Goal: Task Accomplishment & Management: Manage account settings

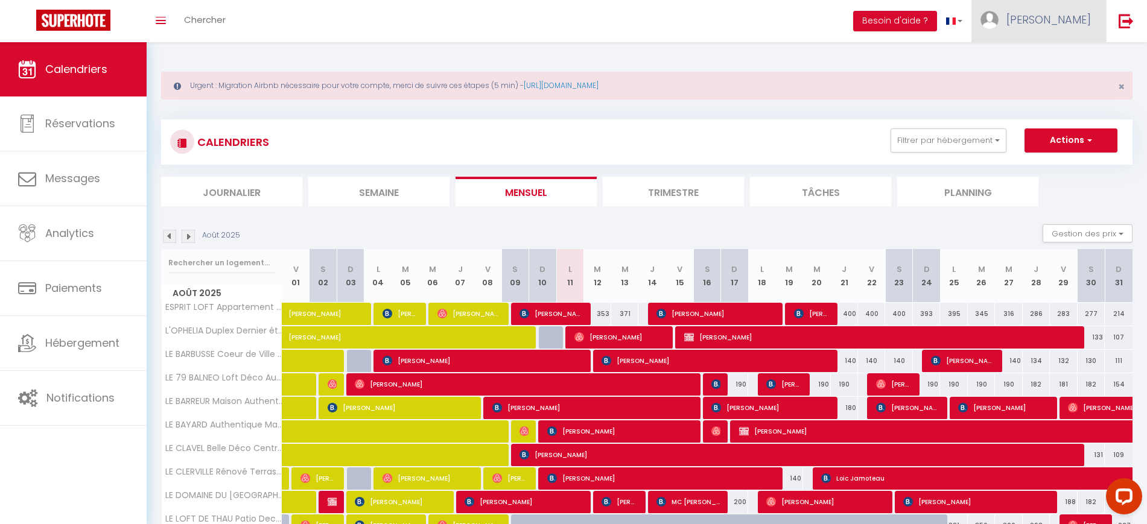
click at [1072, 19] on span "[PERSON_NAME]" at bounding box center [1049, 19] width 84 height 15
click at [1062, 57] on link "Paramètres" at bounding box center [1057, 60] width 89 height 21
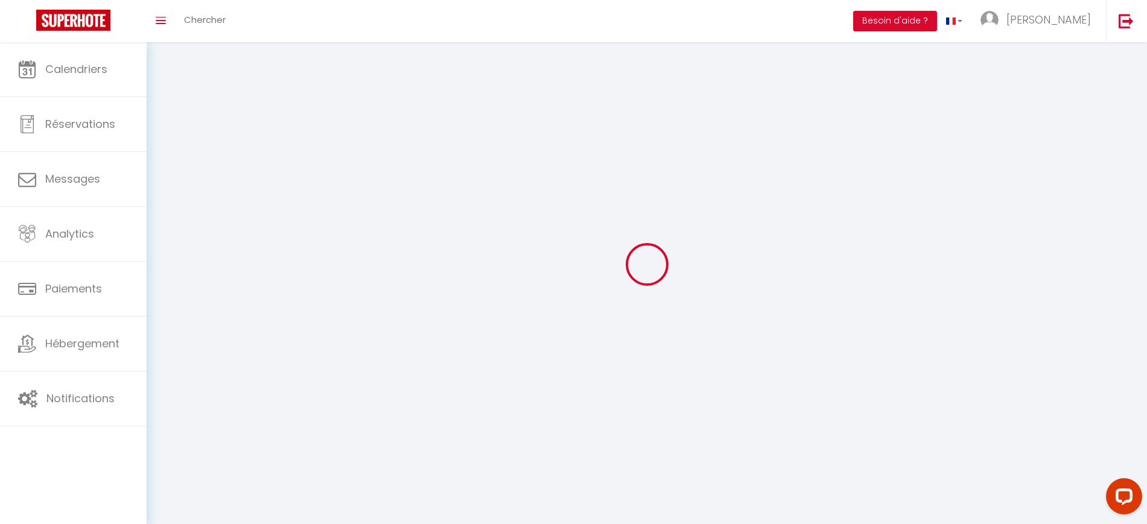
type input "[PERSON_NAME]"
type input "ORY"
type input "0619097076"
type input "362 chemin du Rouquier"
type input "34200"
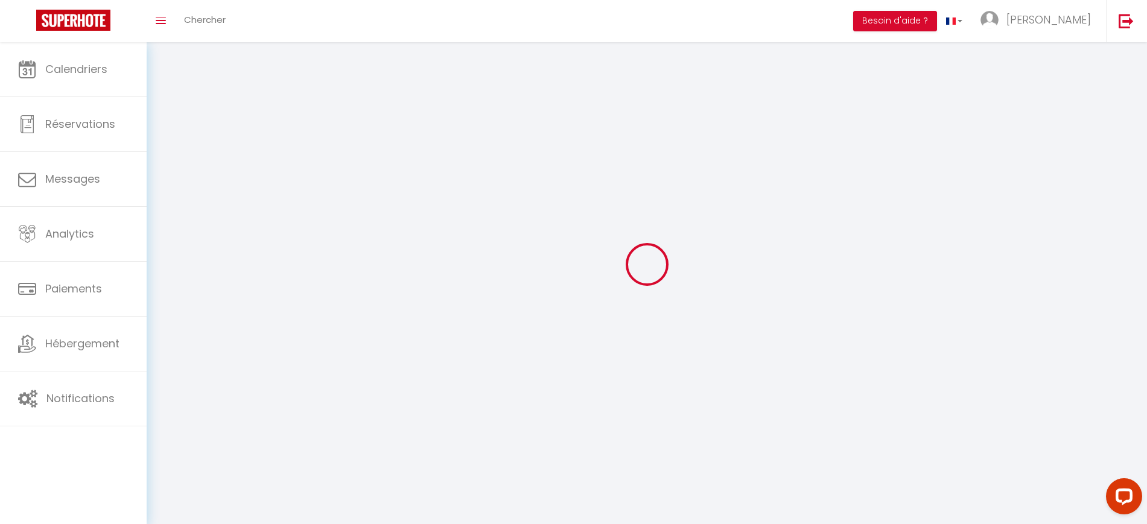
type input "Sete"
type input "HP2mLalMRck9pV1bmFtwoBal7"
type input "09zHylk6TGGW3HJLAyx41Scjz"
select select "28"
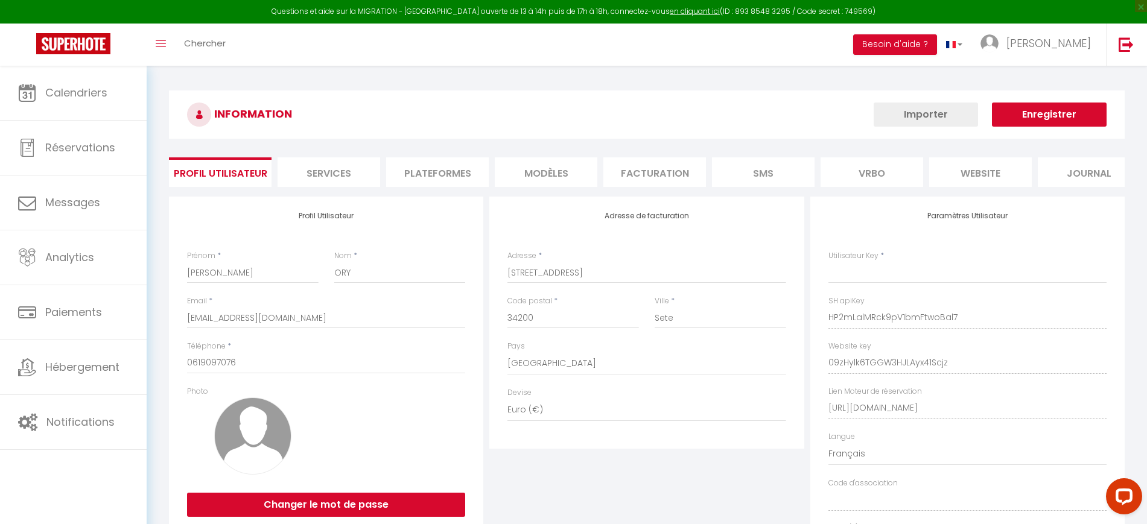
type input "HP2mLalMRck9pV1bmFtwoBal7"
type input "09zHylk6TGGW3HJLAyx41Scjz"
type input "https://app.superhote.com/#/get-available-rentals/09zHylk6TGGW3HJLAyx41Scjz"
select select "fr"
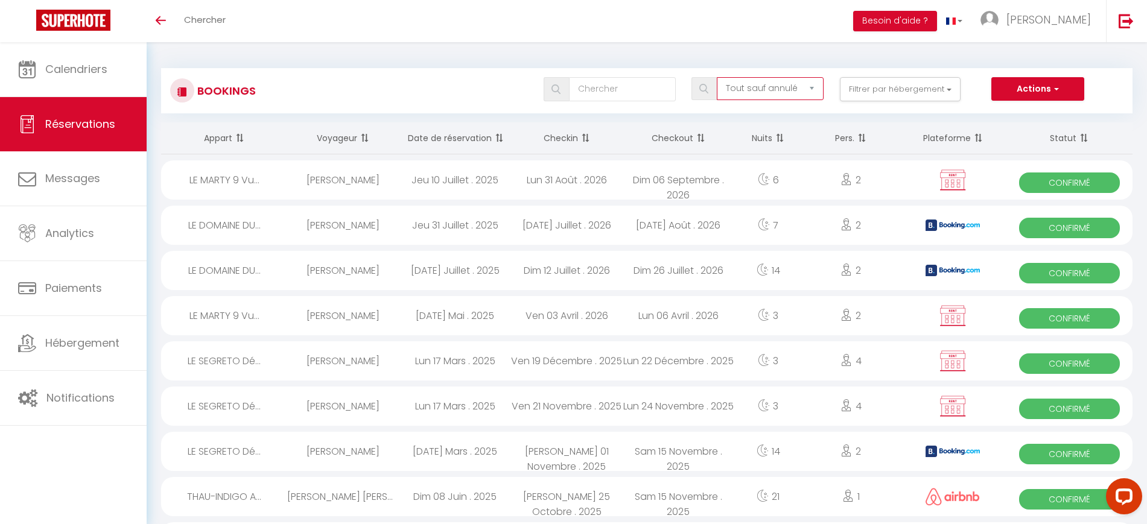
click at [801, 86] on select "Tous les statuts Annulé Confirmé Non Confirmé Tout sauf annulé No Show Request" at bounding box center [770, 88] width 107 height 23
select select "request"
click at [718, 77] on select "Tous les statuts Annulé Confirmé Non Confirmé Tout sauf annulé No Show Request" at bounding box center [770, 88] width 107 height 23
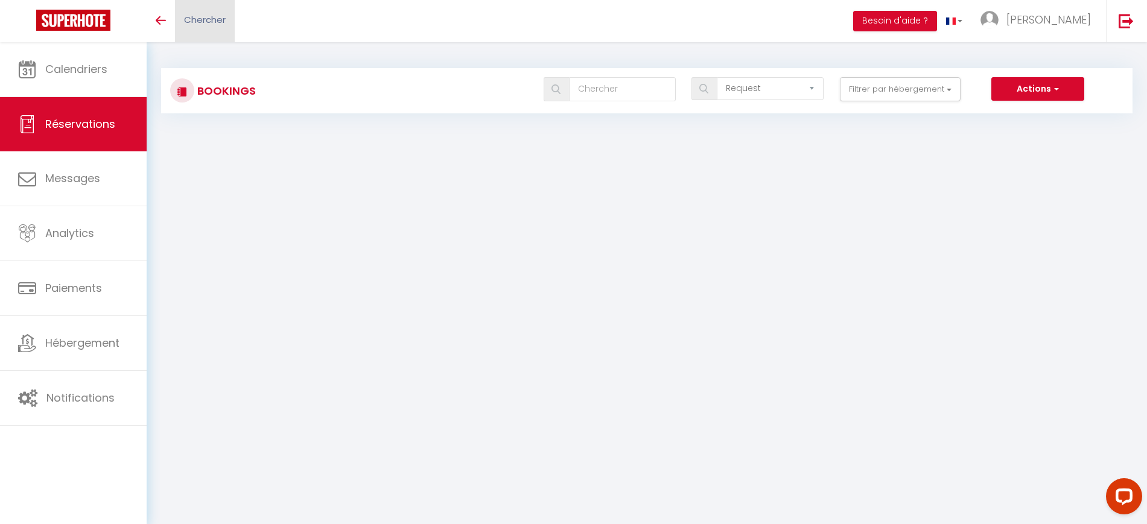
click at [190, 24] on span "Chercher" at bounding box center [205, 19] width 42 height 13
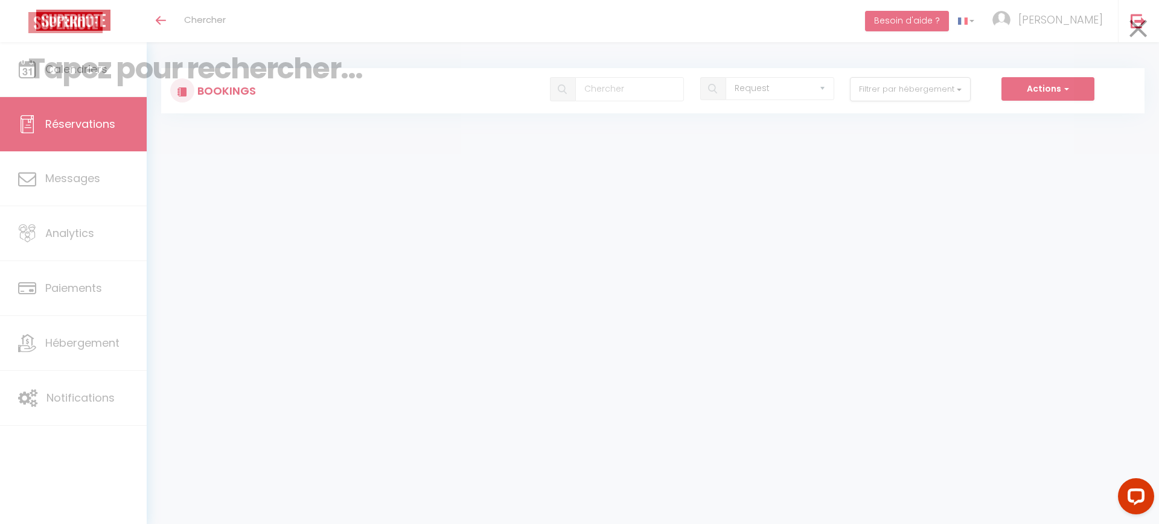
paste input "6429263"
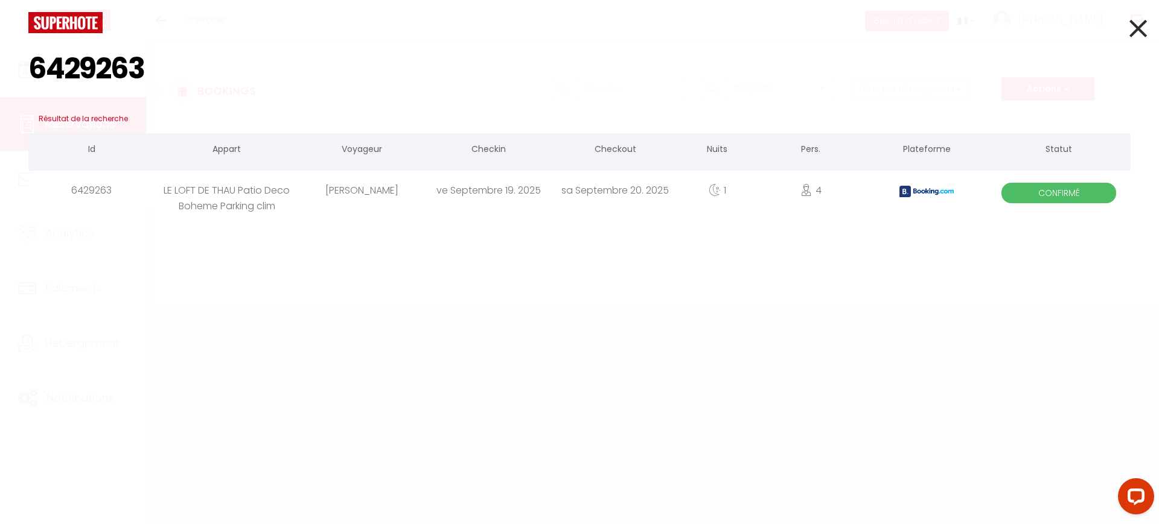
type input "6429263"
click at [454, 193] on div "ve Septembre 19. 2025" at bounding box center [488, 190] width 127 height 39
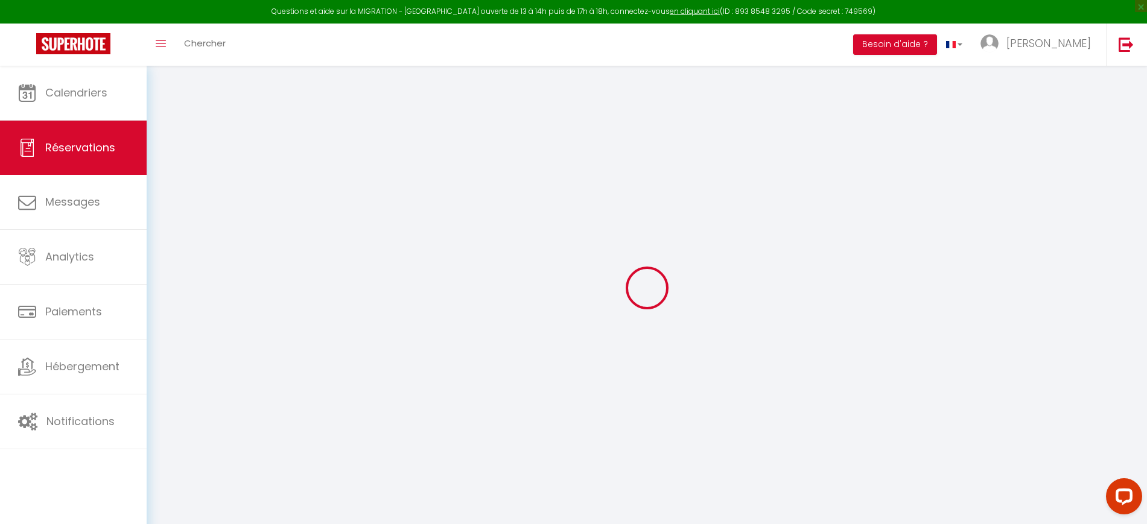
type input "Larissa"
type input "Karnakova"
type input "lkarna.518121@guest.booking.com"
type input "+4917623879725"
type input "59075"
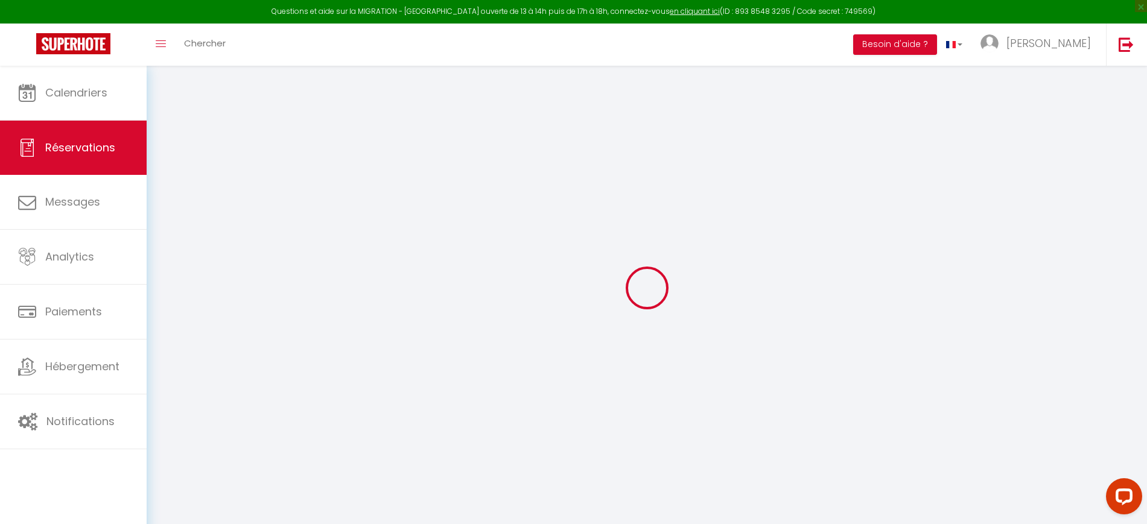
type input "Am Eversbach 29"
type input "Hamm"
select select "DE"
type input "30"
type input "50.92"
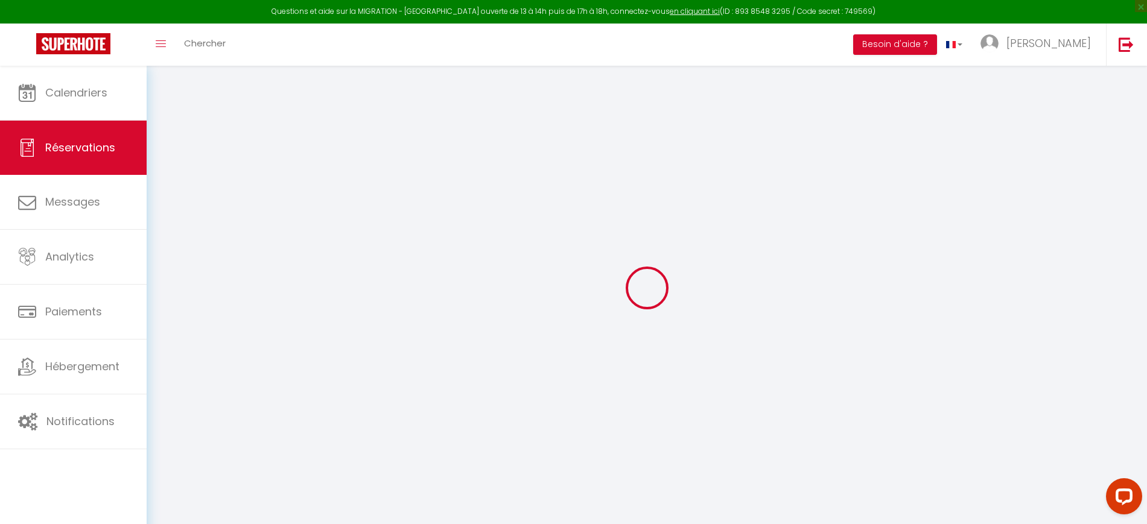
type input "4.98"
select select "72871"
select select "1"
select select
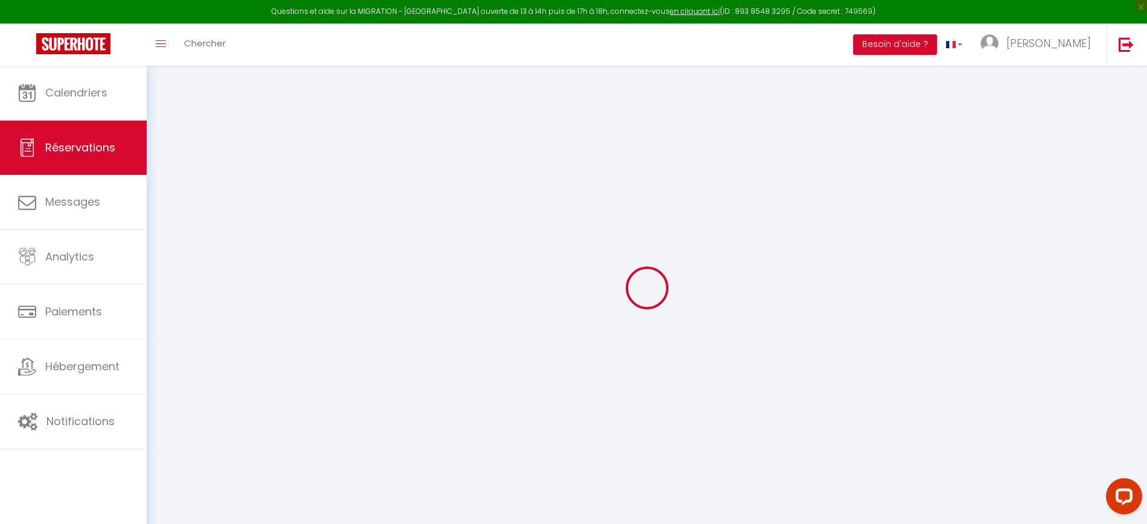
type input "4"
select select "12"
select select
type input "229.5"
checkbox input "false"
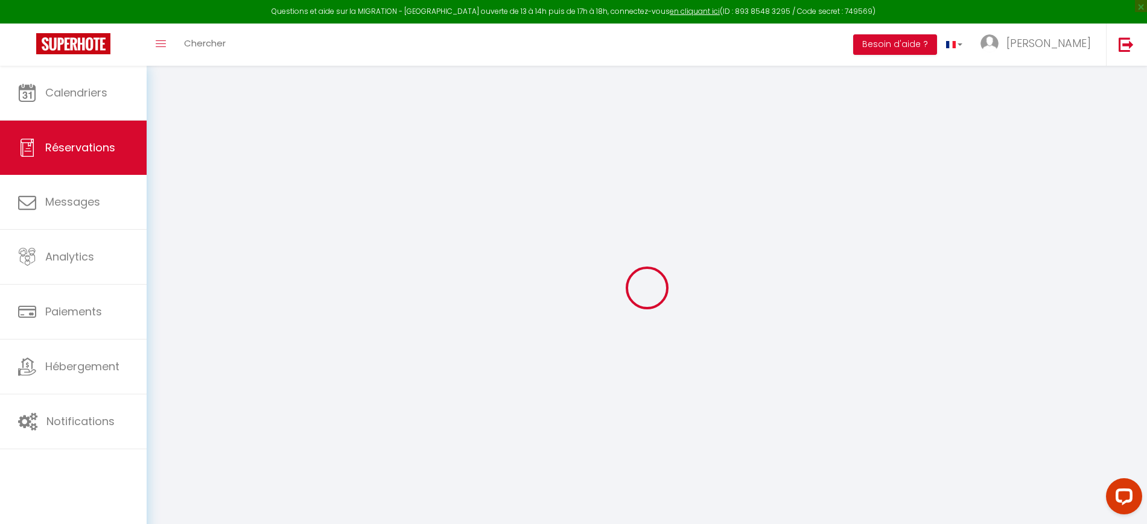
type input "0"
select select "2"
type input "0"
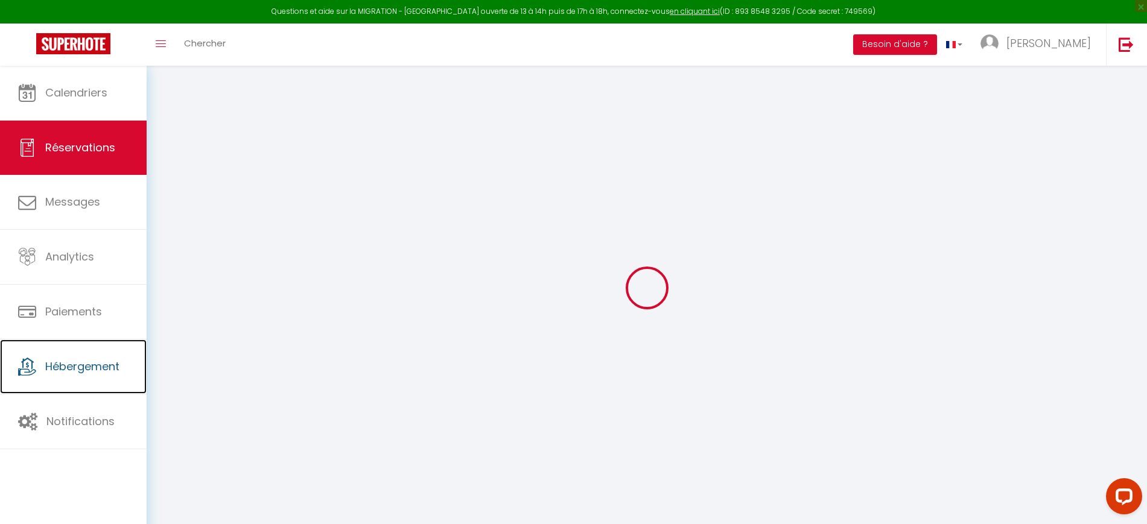
select select
select select "14"
checkbox input "false"
select select
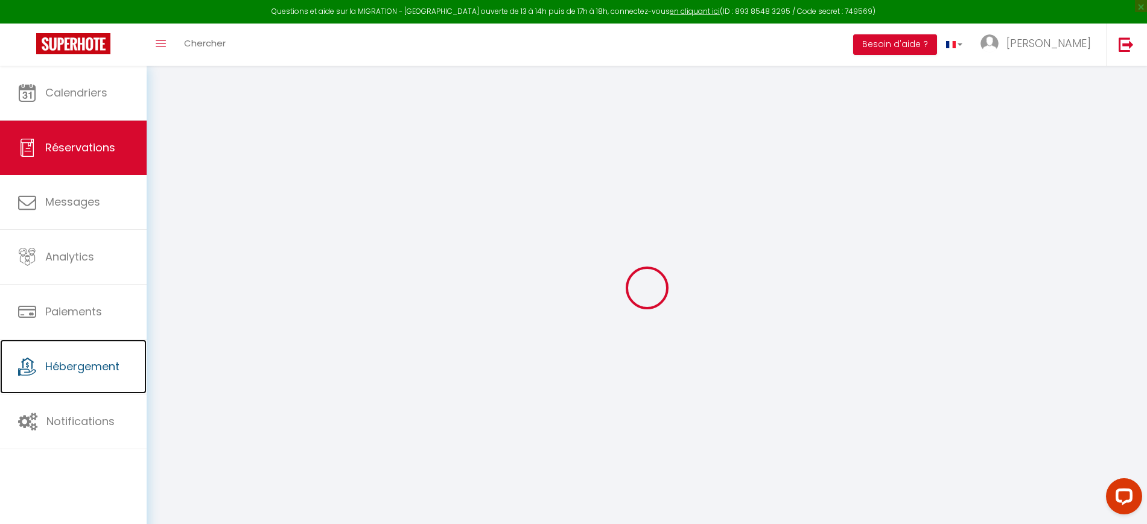
select select
checkbox input "false"
select select
checkbox input "false"
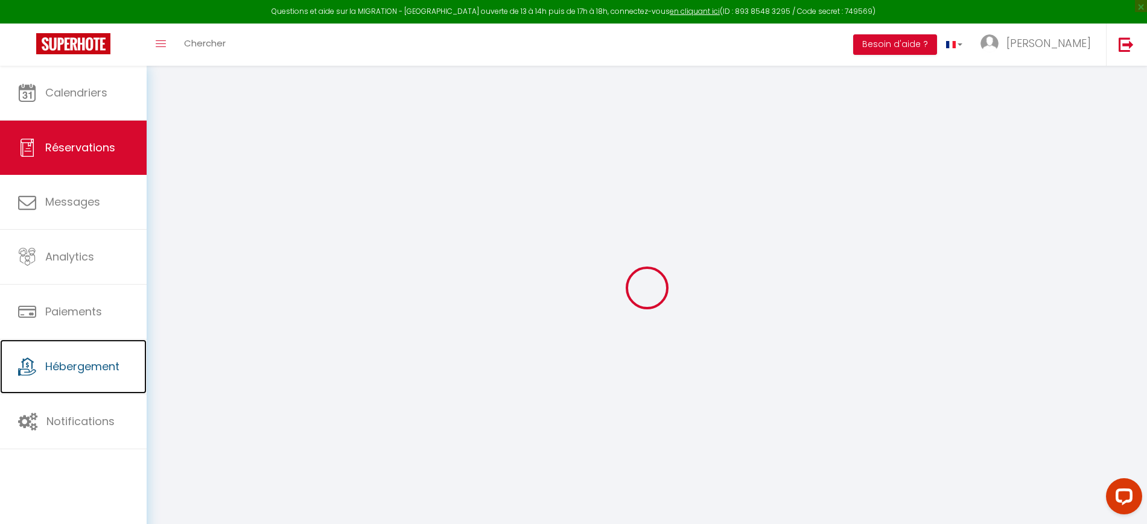
type textarea "** THIS RESERVATION HAS BEEN PRE-PAID ** BOOKING NOTE : Payment charge is EUR 4…"
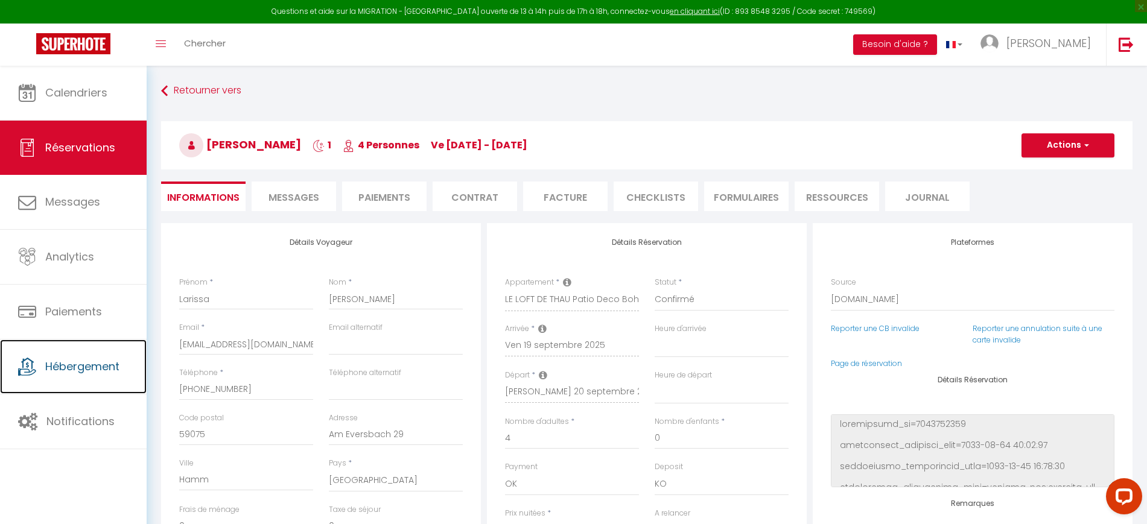
type input "80"
type input "16.52"
select select
checkbox input "false"
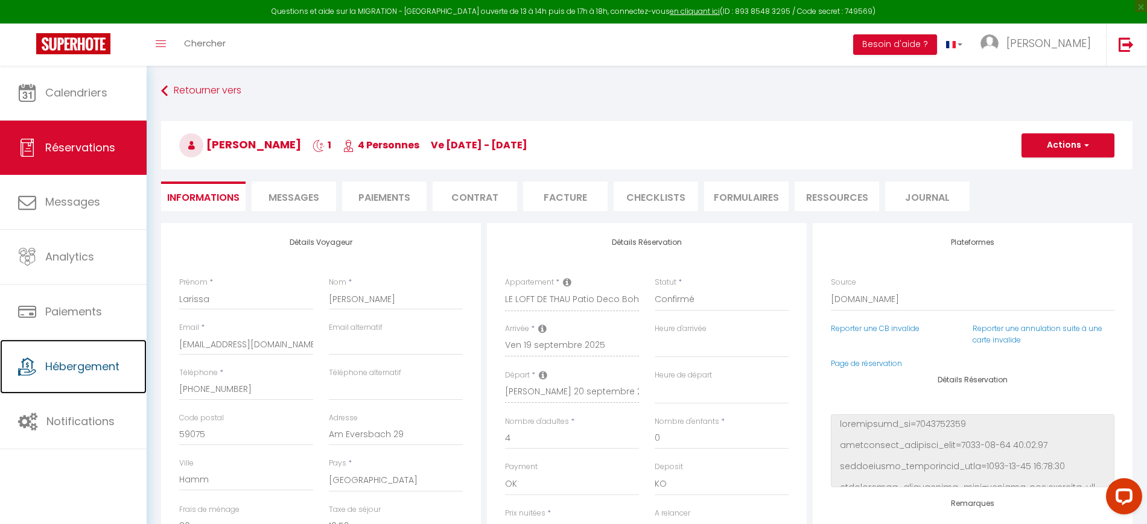
select select
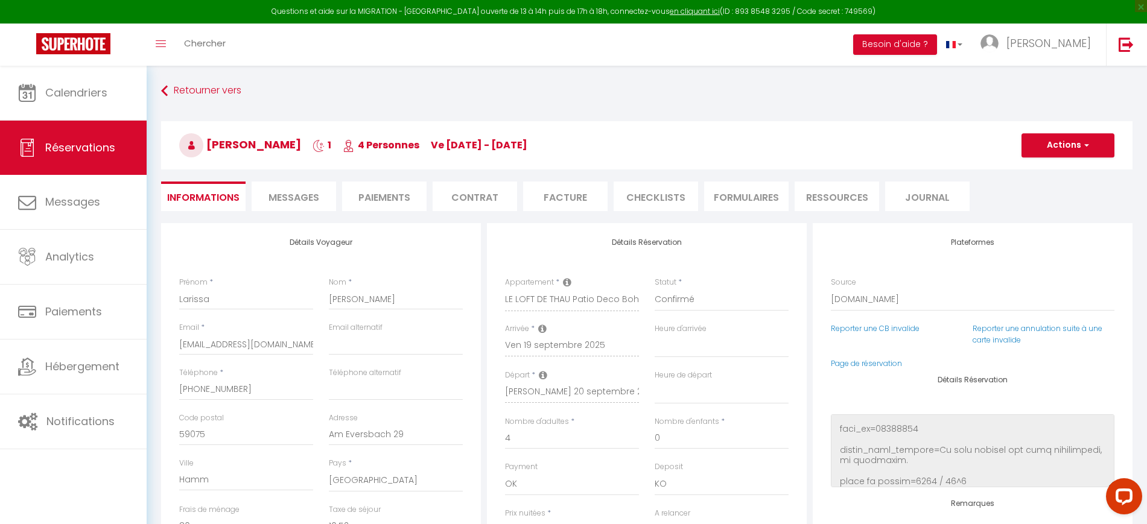
click at [305, 186] on li "Messages" at bounding box center [294, 197] width 84 height 30
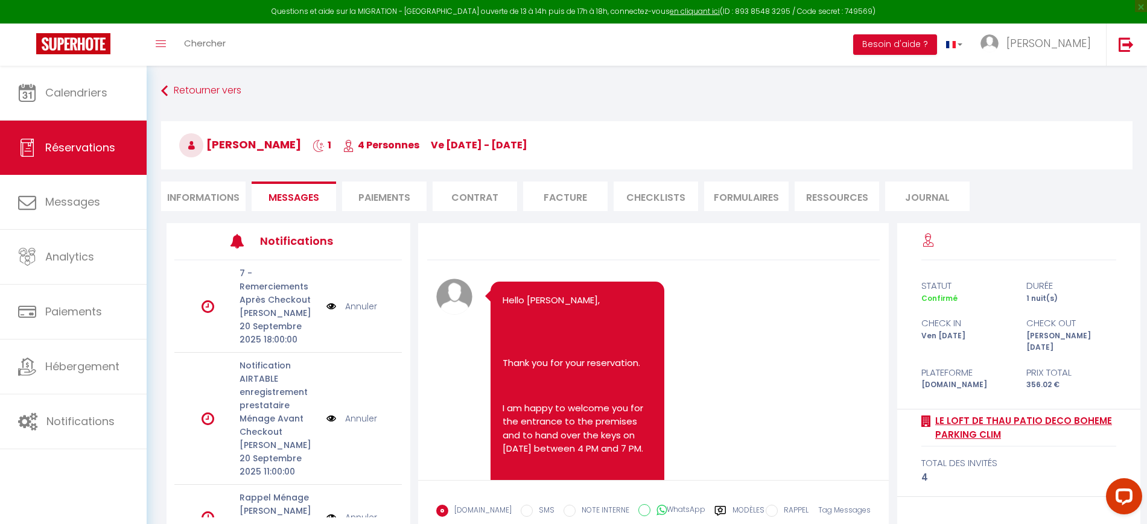
drag, startPoint x: 930, startPoint y: 410, endPoint x: 1049, endPoint y: 428, distance: 120.3
click at [1049, 428] on div "LE LOFT DE THAU Patio Deco Boheme Parking clim" at bounding box center [1019, 428] width 195 height 37
copy div "LE LOFT DE THAU Patio Deco Boheme Parking clim"
click at [214, 200] on li "Informations" at bounding box center [203, 197] width 84 height 30
select select
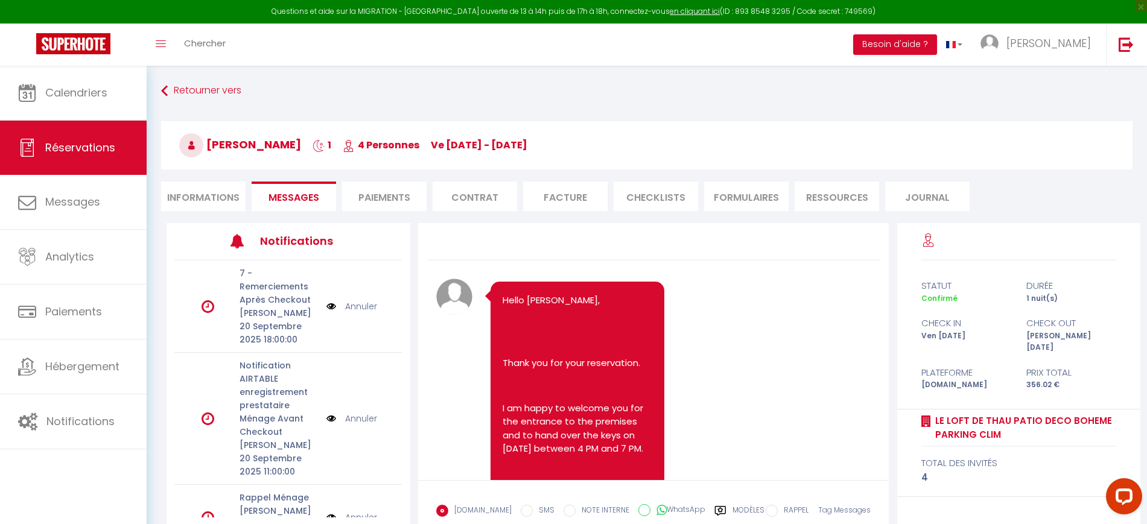
select select
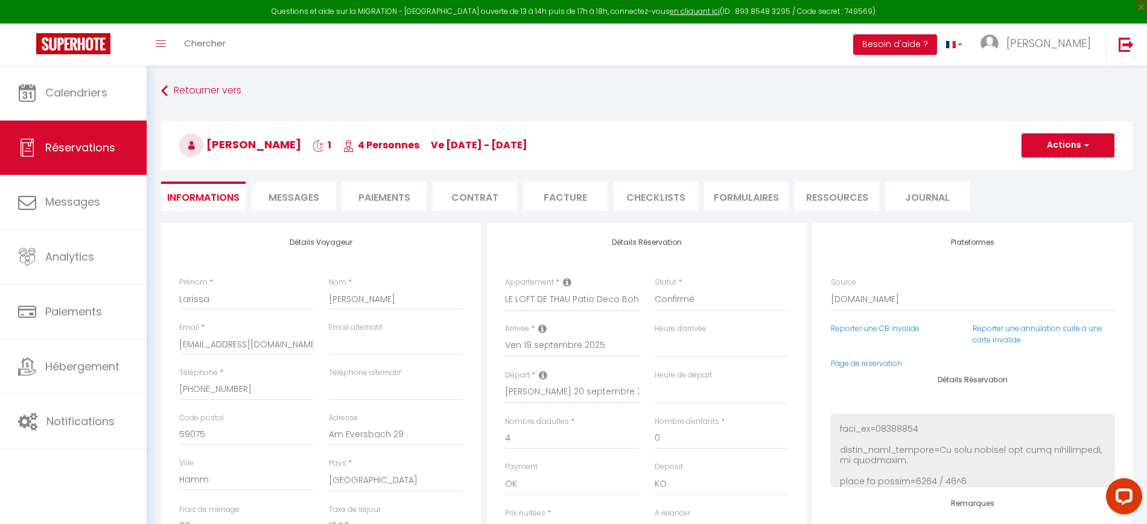
select select
checkbox input "false"
select select
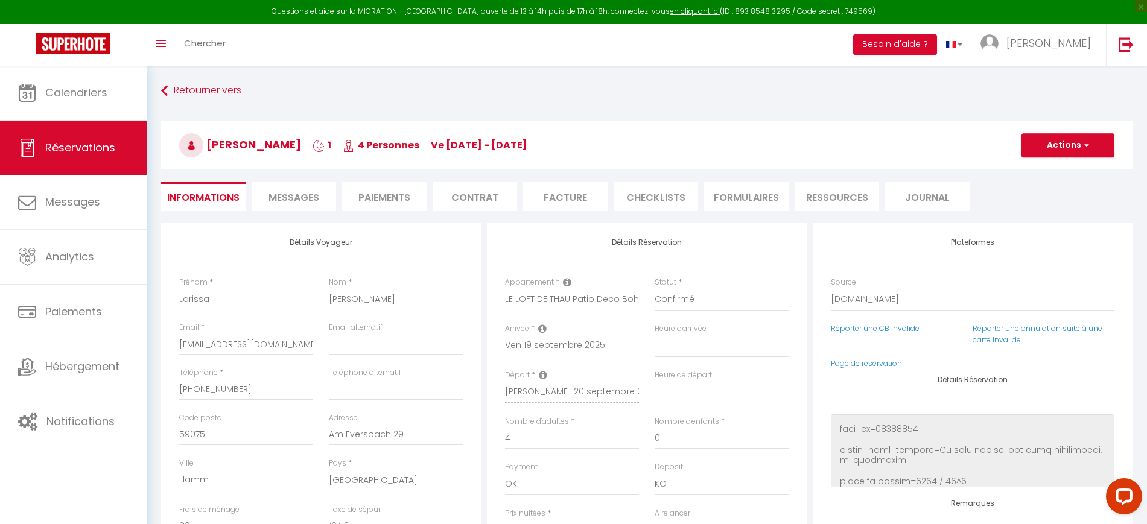
checkbox input "false"
select select
checkbox input "false"
select select
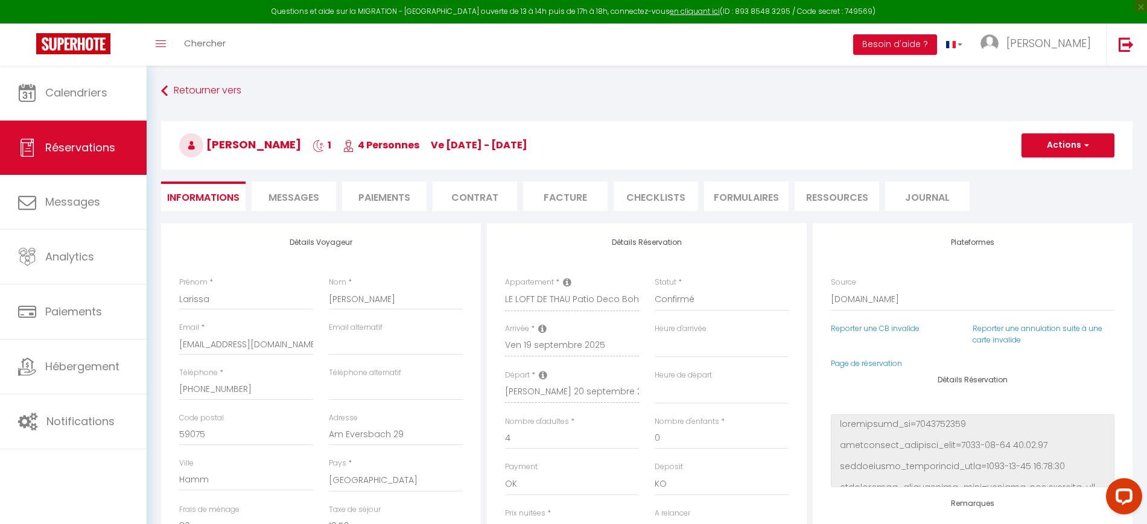
select select
checkbox input "false"
select select
checkbox input "false"
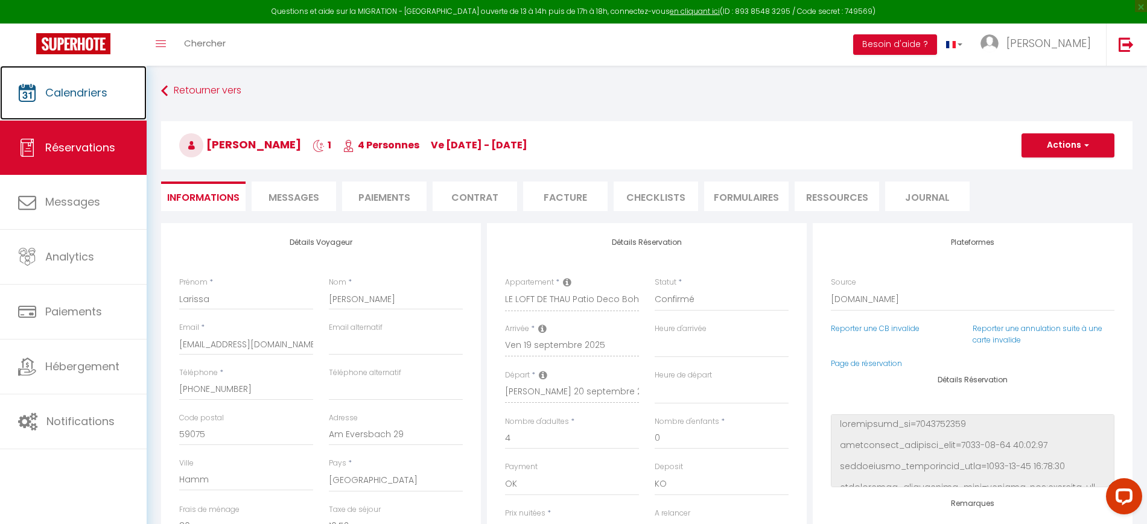
select select
checkbox input "false"
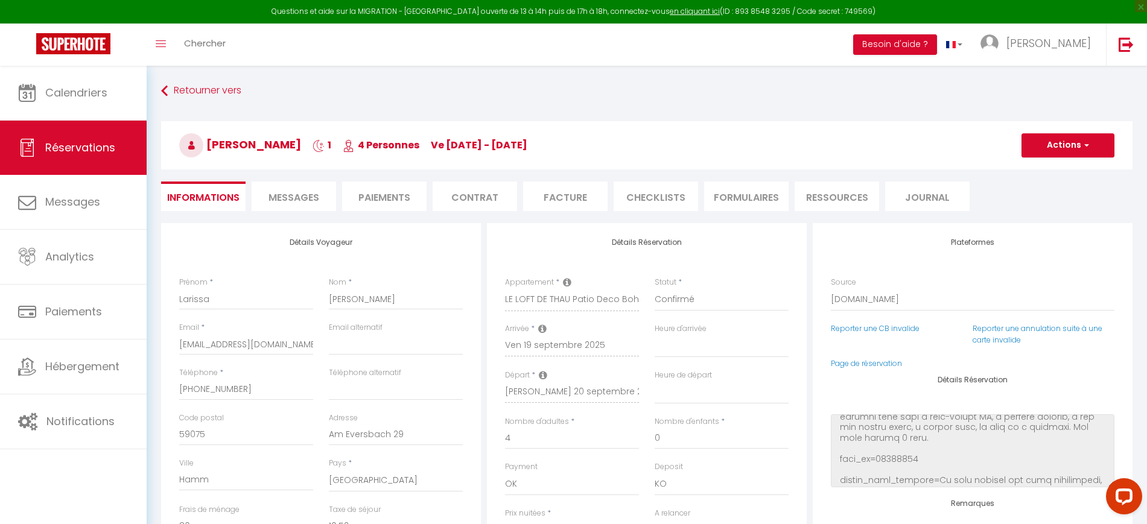
select select
checkbox input "false"
select select
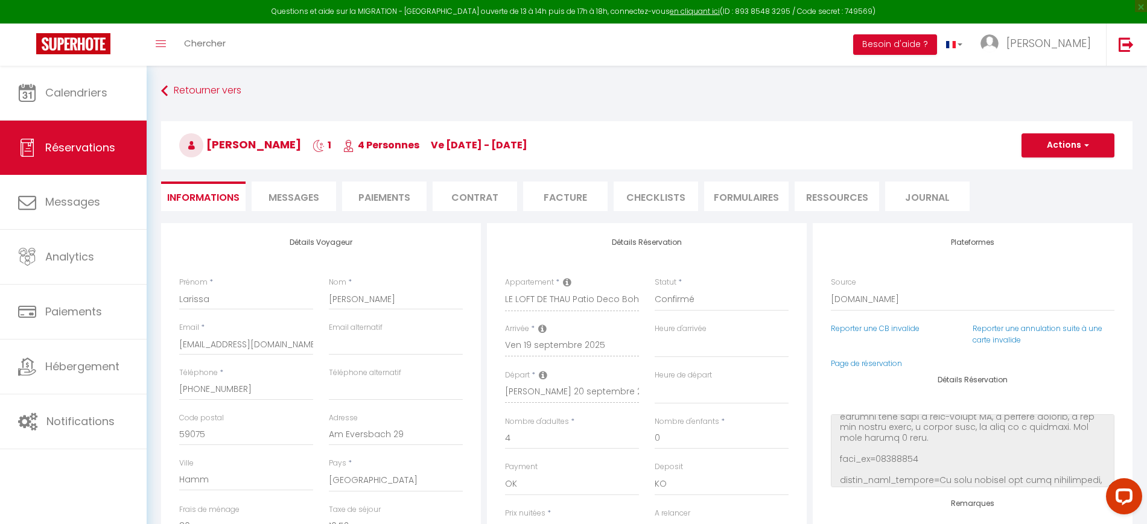
checkbox input "false"
select select
checkbox input "false"
select select
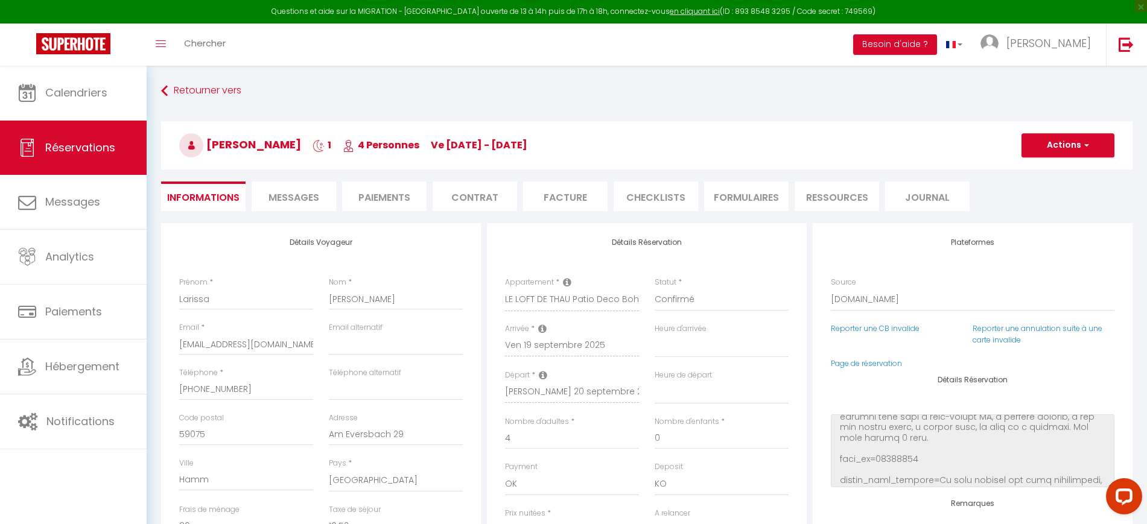
select select
checkbox input "false"
select select
checkbox input "false"
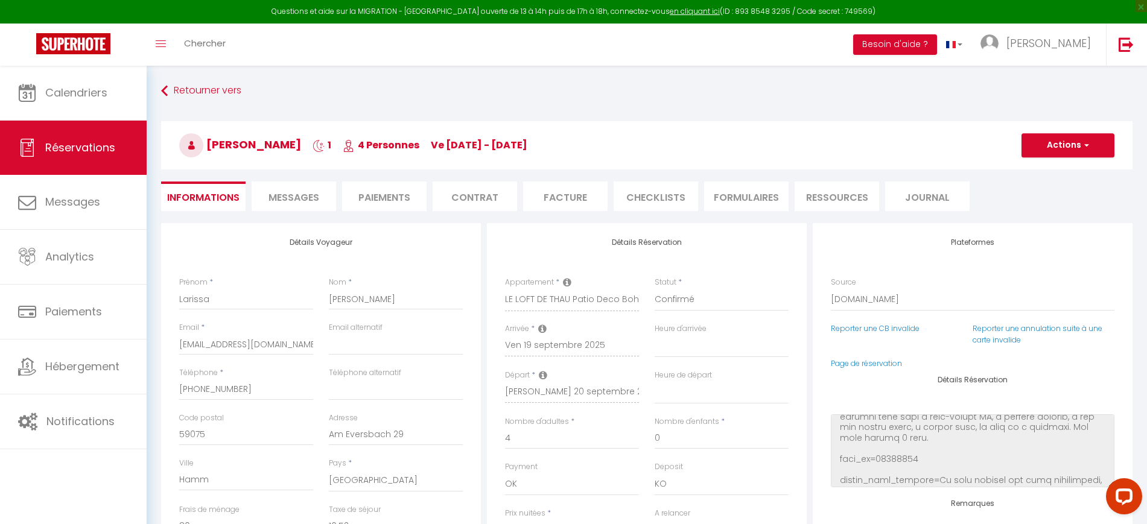
select select
checkbox input "false"
select select
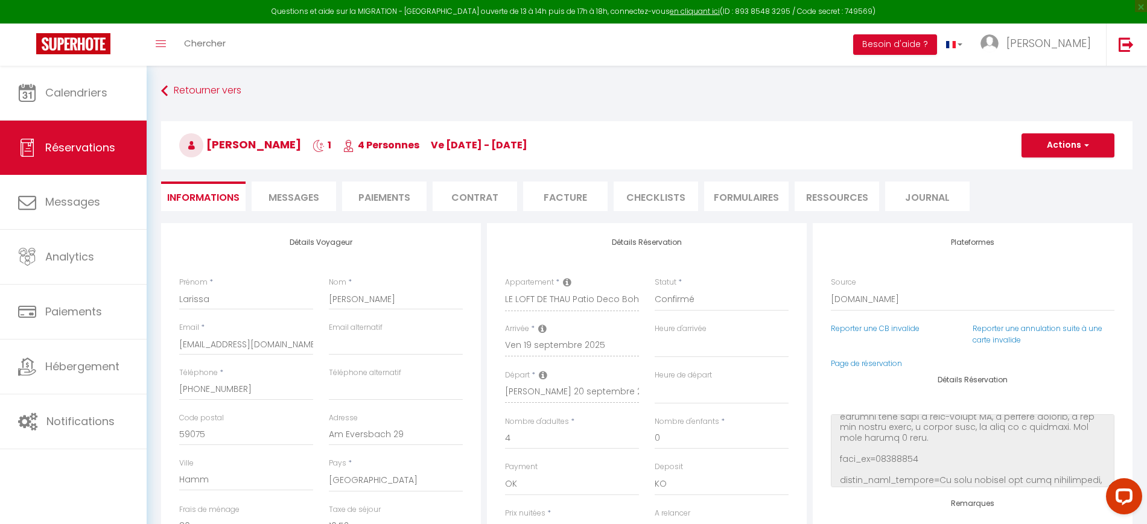
checkbox input "false"
select select
checkbox input "false"
select select
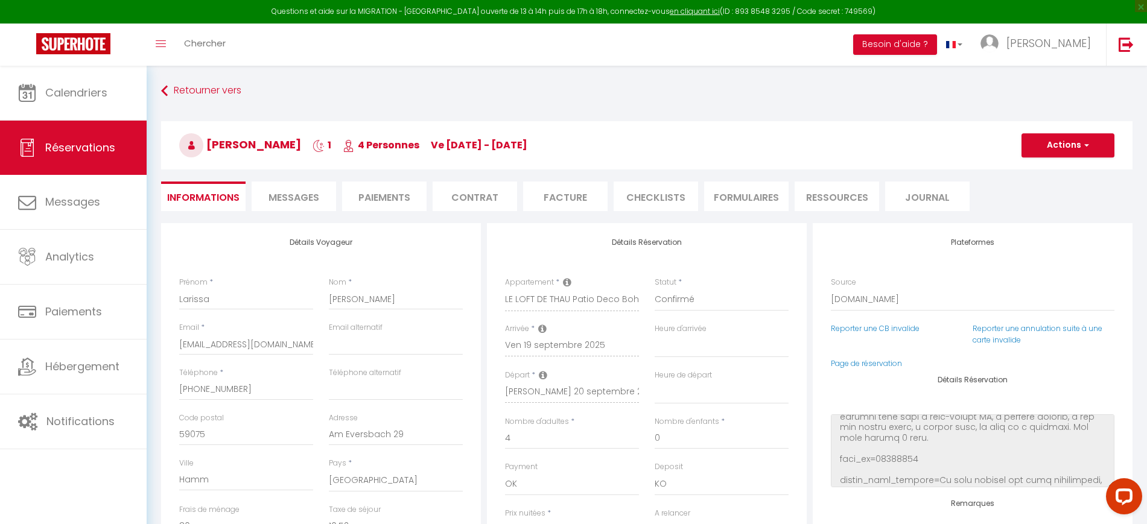
select select
checkbox input "false"
select select
checkbox input "false"
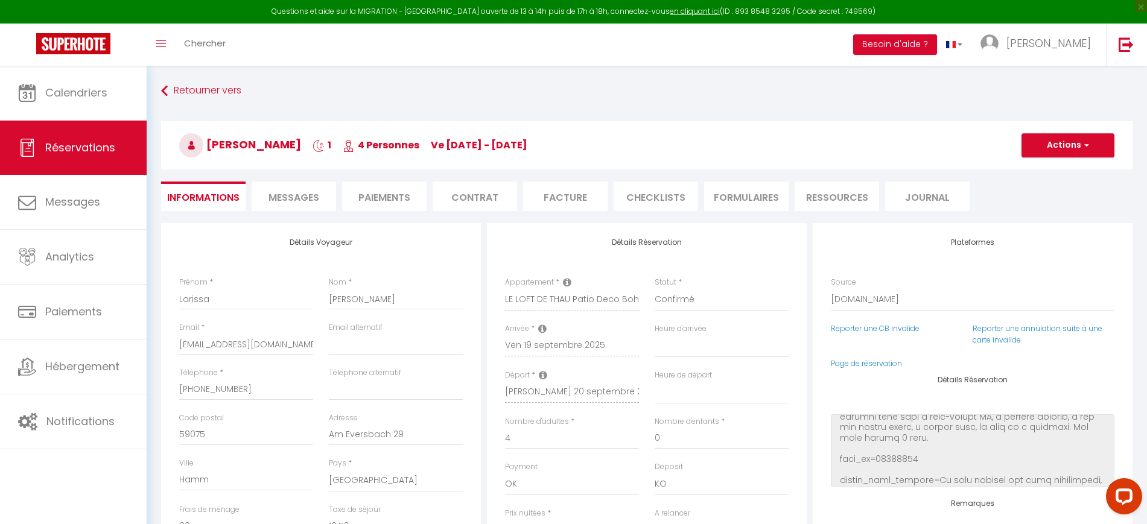
select select
checkbox input "false"
select select
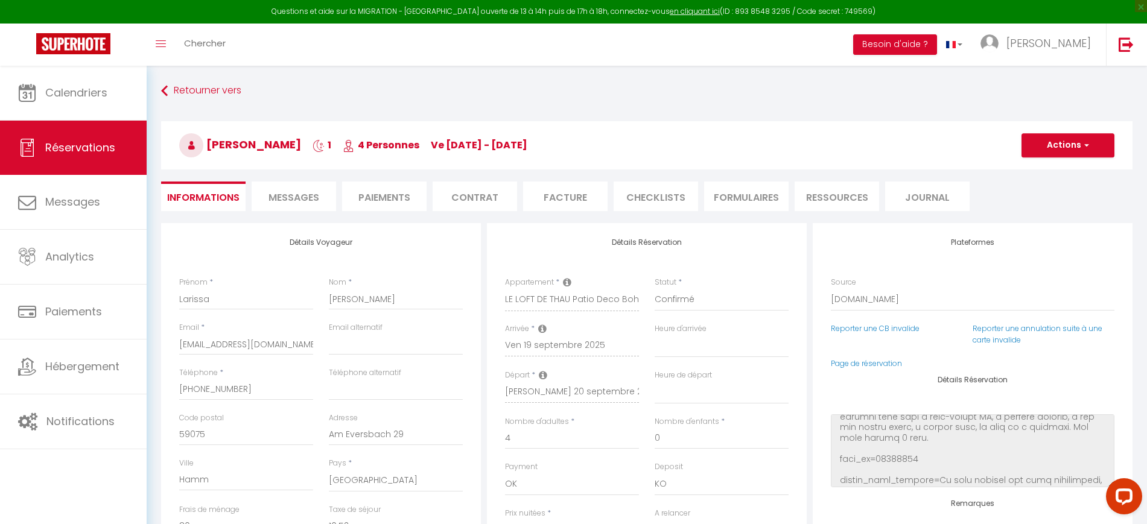
checkbox input "false"
select select
checkbox input "false"
select select
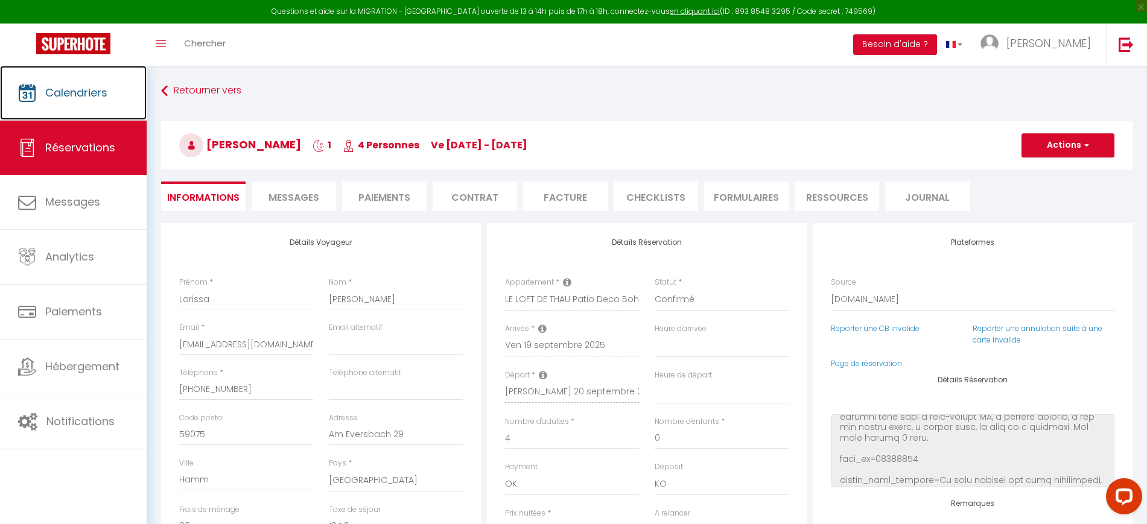
select select
checkbox input "false"
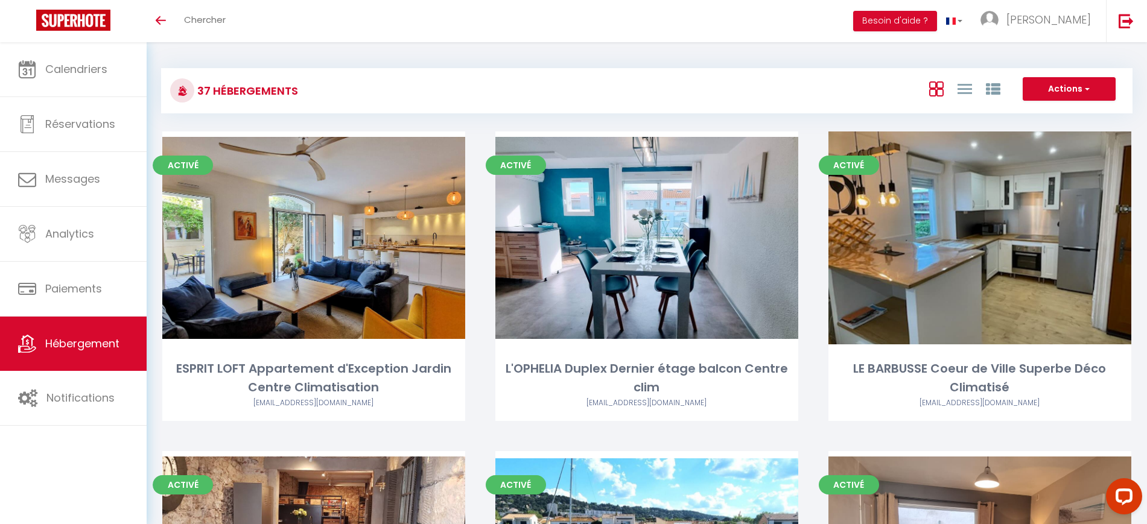
click at [500, 100] on div "Actions Créer un Hébergement Nouveau groupe" at bounding box center [808, 90] width 646 height 27
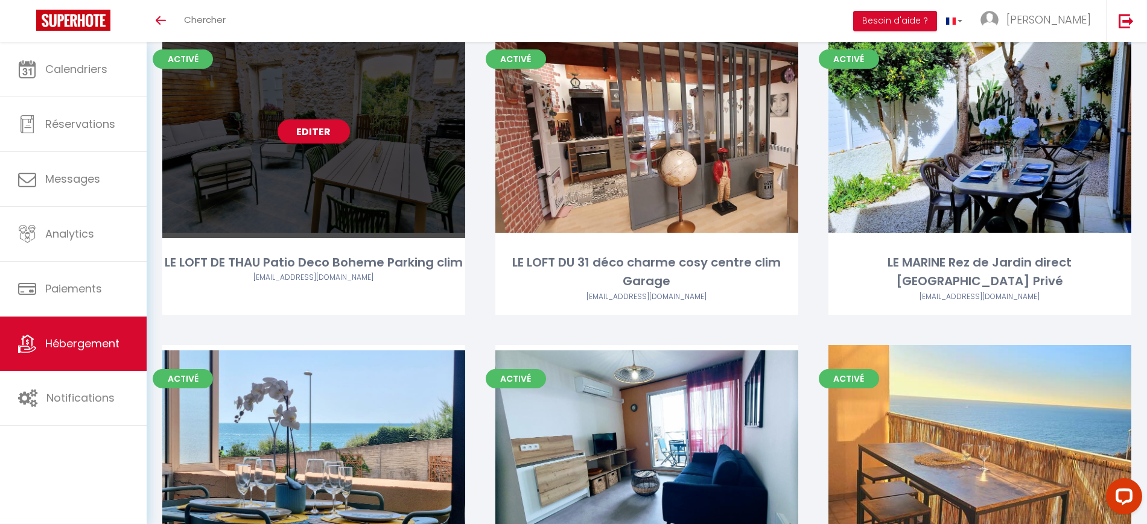
click at [340, 135] on link "Editer" at bounding box center [314, 132] width 72 height 24
click at [343, 135] on link "Editer" at bounding box center [314, 132] width 72 height 24
click at [341, 135] on link "Editer" at bounding box center [314, 132] width 72 height 24
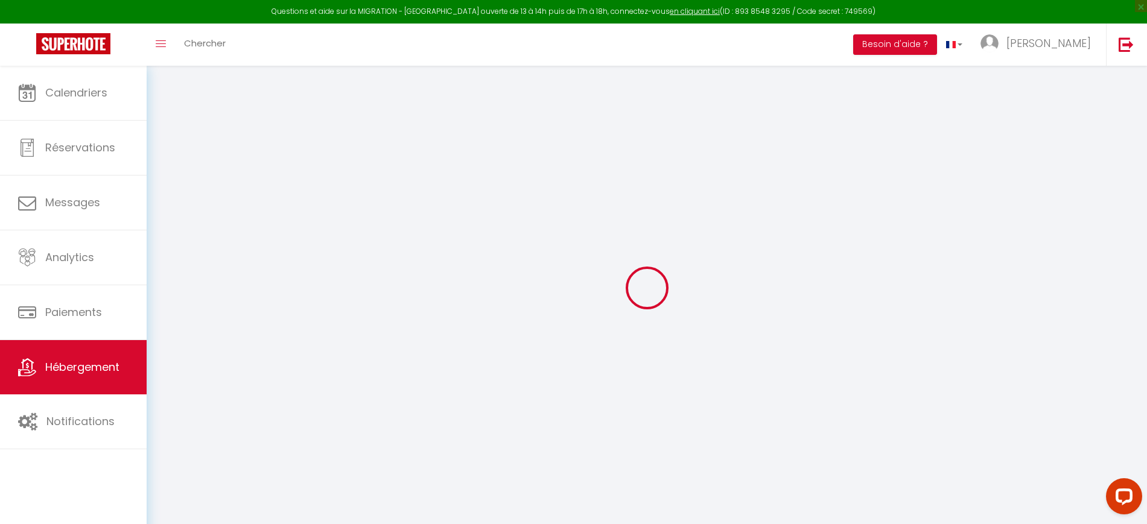
select select "- 14 %"
select select "- 15 %"
checkbox input "true"
checkbox input "false"
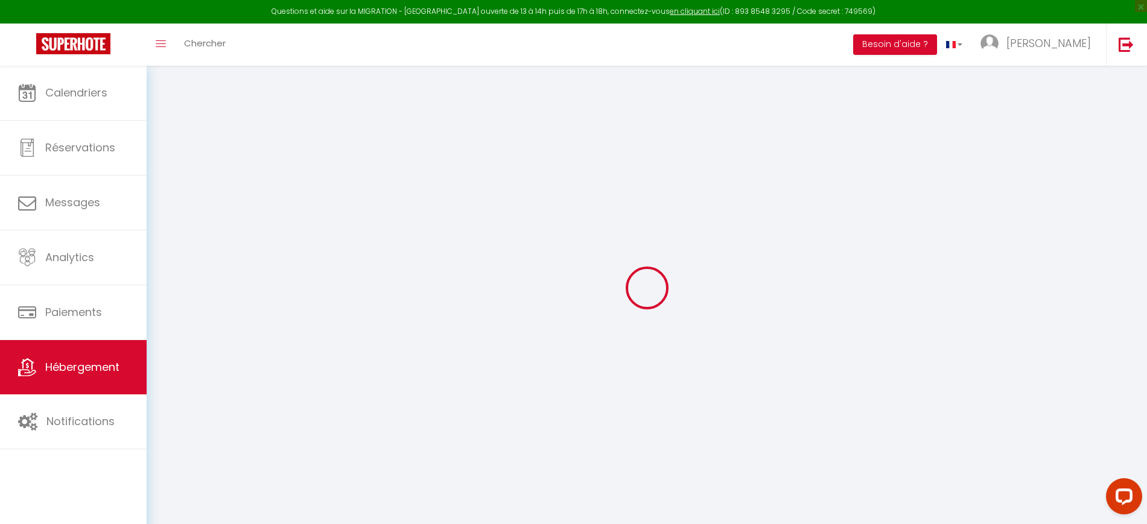
checkbox input "false"
select select "2922-1458541647536682583"
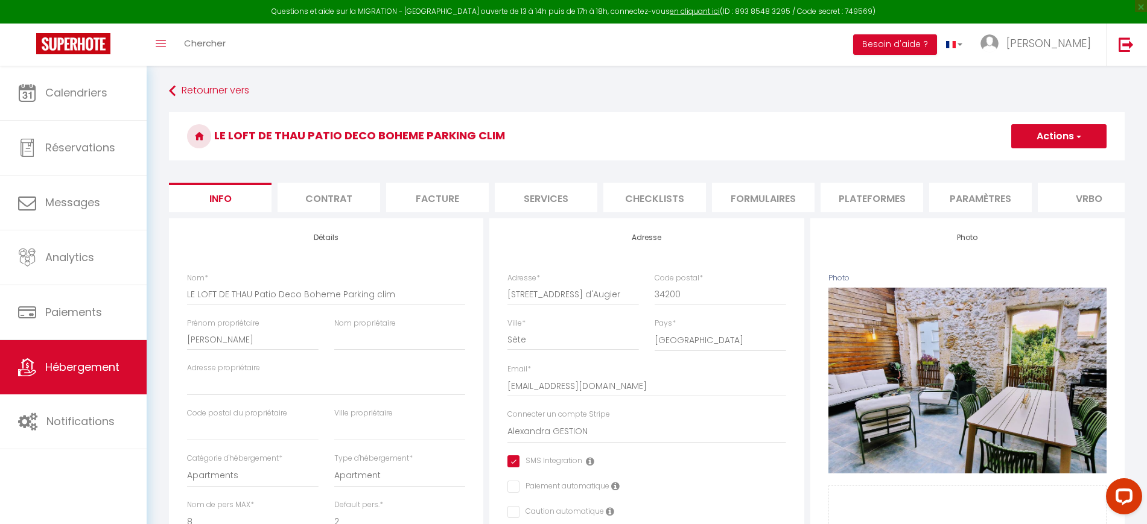
checkbox input "true"
checkbox input "false"
click at [868, 198] on li "Plateformes" at bounding box center [872, 198] width 103 height 30
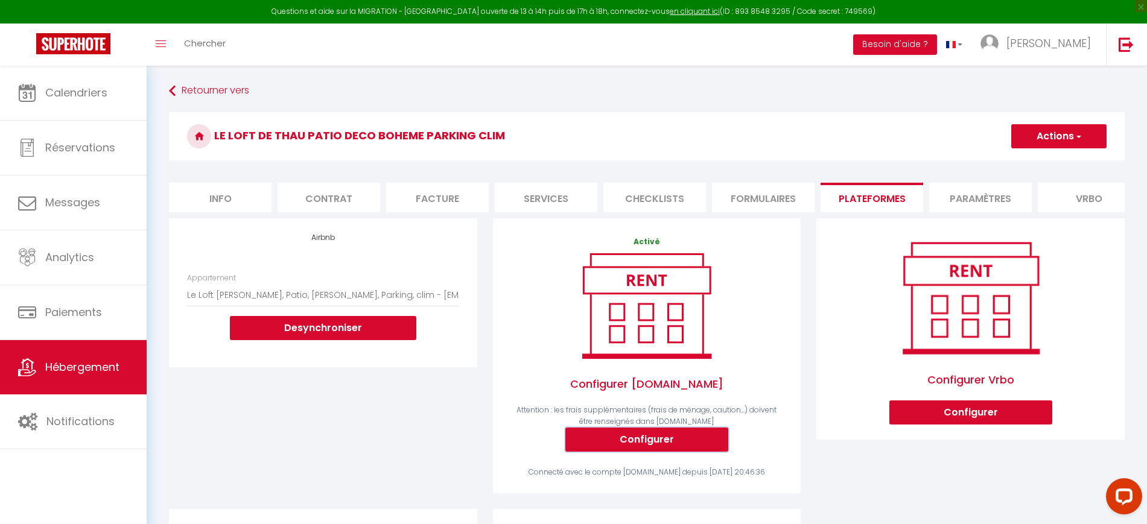
click at [678, 452] on button "Configurer" at bounding box center [647, 440] width 163 height 24
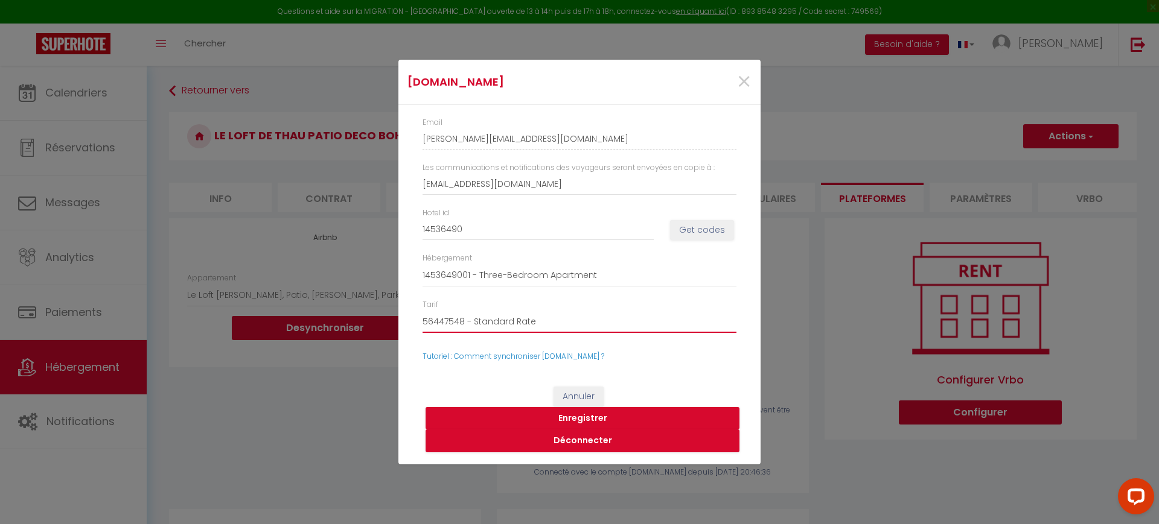
click at [588, 317] on select "56447548 - Standard Rate 56447554 - Weekly Rate" at bounding box center [579, 321] width 314 height 23
click at [544, 317] on select "56447548 - Standard Rate 56447554 - Weekly Rate" at bounding box center [579, 321] width 314 height 23
click at [545, 320] on select "56447548 - Standard Rate 56447554 - Weekly Rate" at bounding box center [579, 321] width 314 height 23
click at [580, 397] on button "Annuler" at bounding box center [578, 397] width 50 height 21
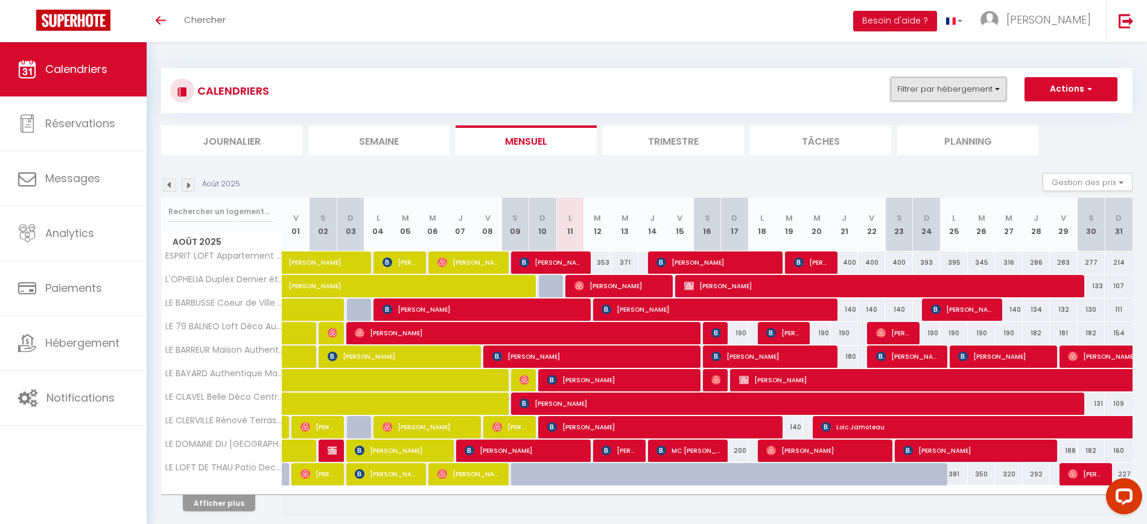
click at [916, 85] on button "Filtrer par hébergement" at bounding box center [949, 89] width 116 height 24
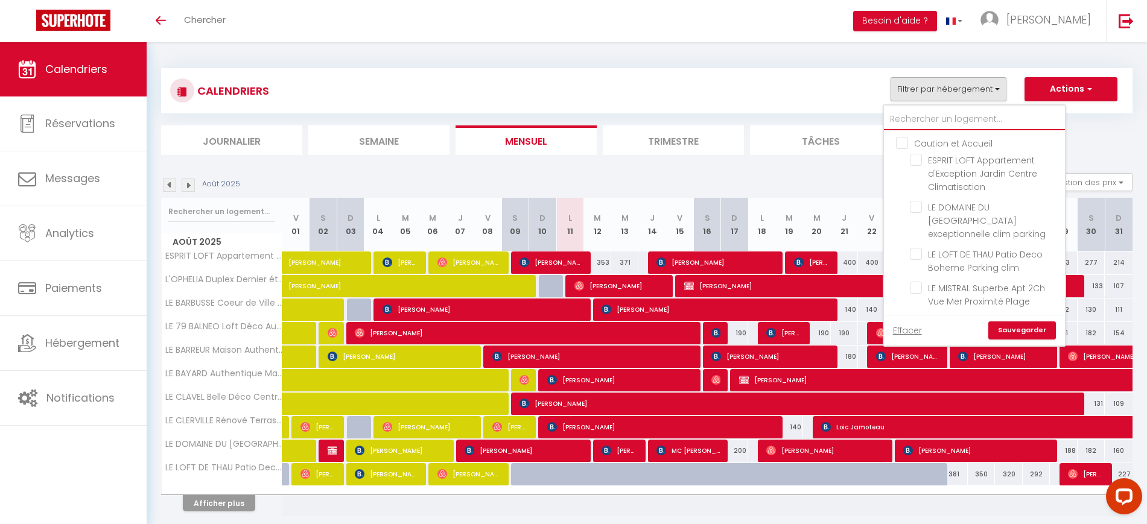
click at [927, 118] on input "text" at bounding box center [974, 120] width 181 height 22
paste input "LE LOFT DE THAU Patio Deco Boheme Parking clim"
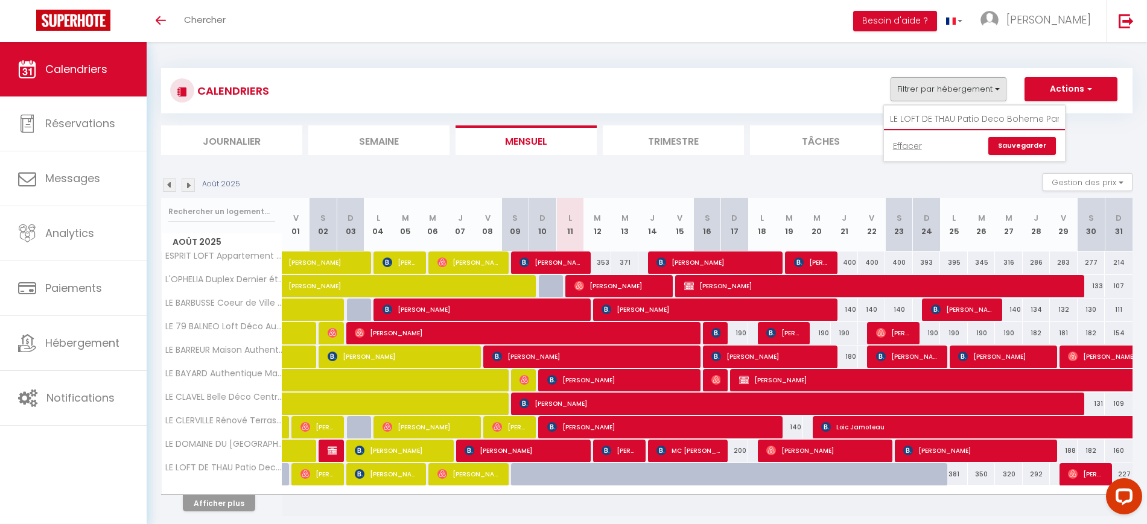
scroll to position [0, 30]
click at [900, 116] on input "LE LOFT DE THAU Patio Deco Boheme Parking clim" at bounding box center [974, 120] width 181 height 22
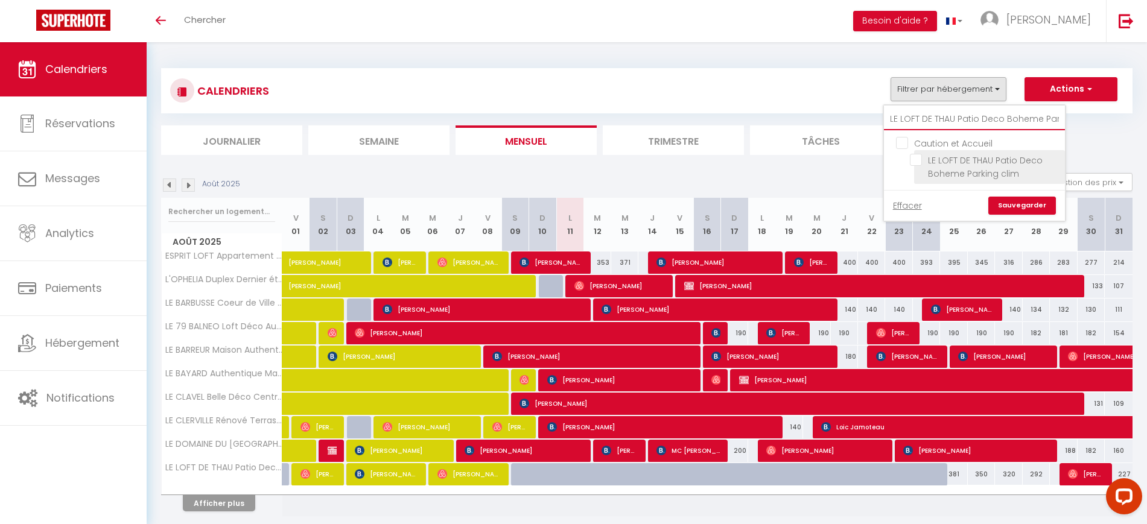
type input "LE LOFT DE THAU Patio Deco Boheme Parking clim"
click at [960, 151] on li "LE LOFT DE THAU Patio Deco Boheme Parking clim" at bounding box center [989, 167] width 151 height 34
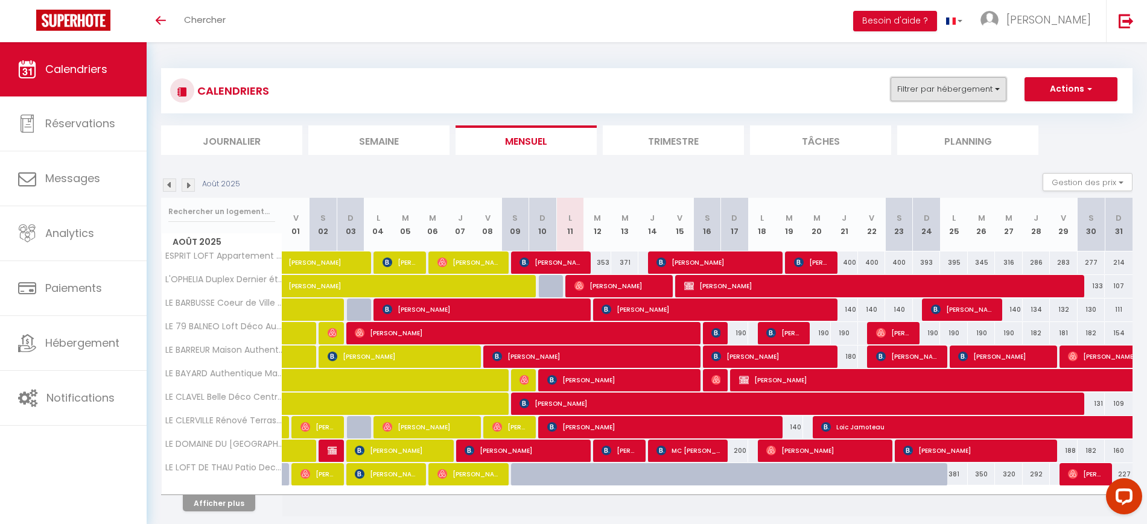
click at [942, 94] on button "Filtrer par hébergement" at bounding box center [949, 89] width 116 height 24
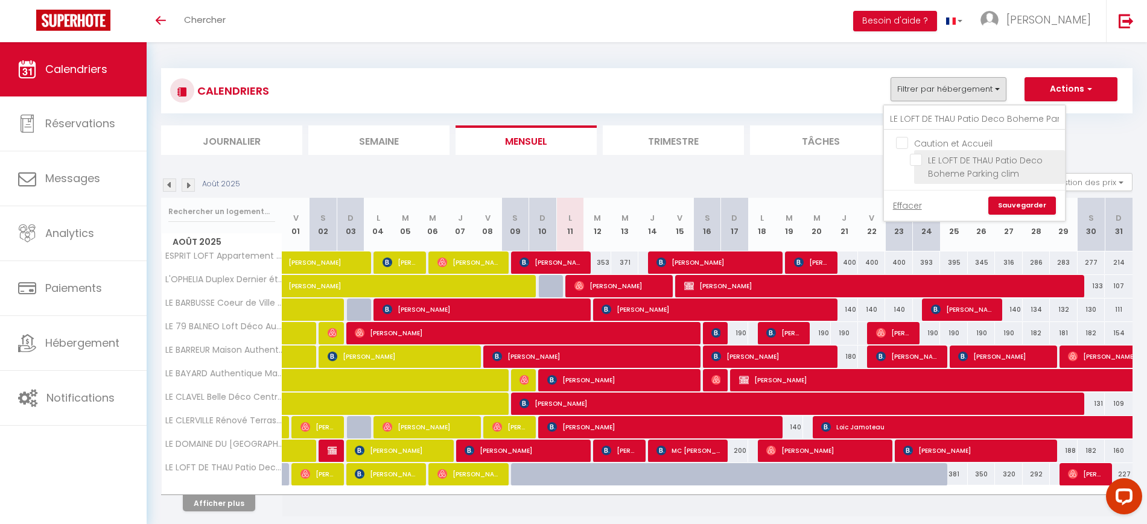
click at [962, 158] on input "LE LOFT DE THAU Patio Deco Boheme Parking clim" at bounding box center [985, 160] width 151 height 12
checkbox input "true"
click at [1022, 208] on link "Sauvegarder" at bounding box center [1023, 206] width 68 height 18
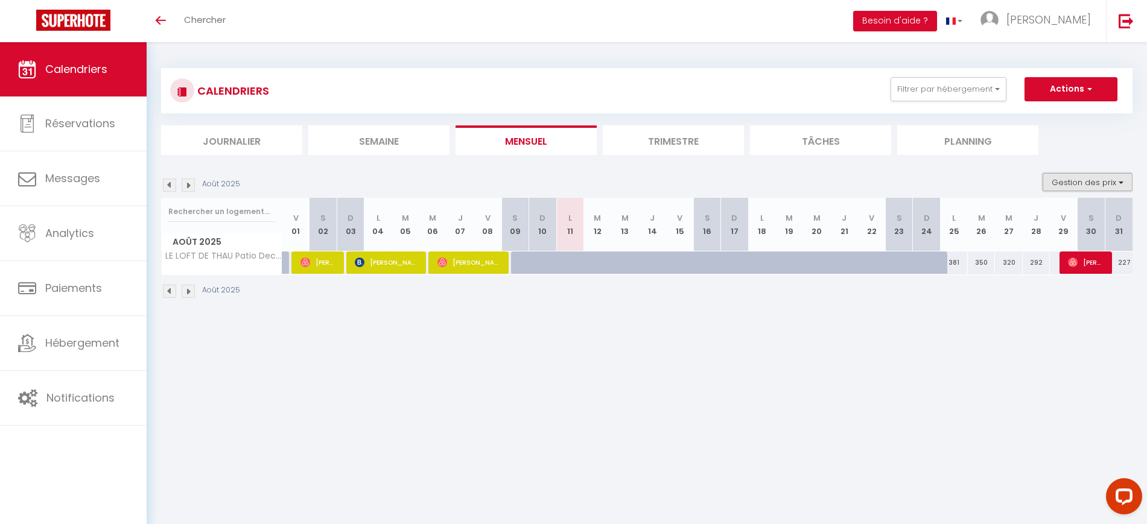
click at [1080, 189] on button "Gestion des prix" at bounding box center [1088, 182] width 90 height 18
click at [1084, 222] on input "Nb Nuits minimum" at bounding box center [1078, 220] width 109 height 12
checkbox input "true"
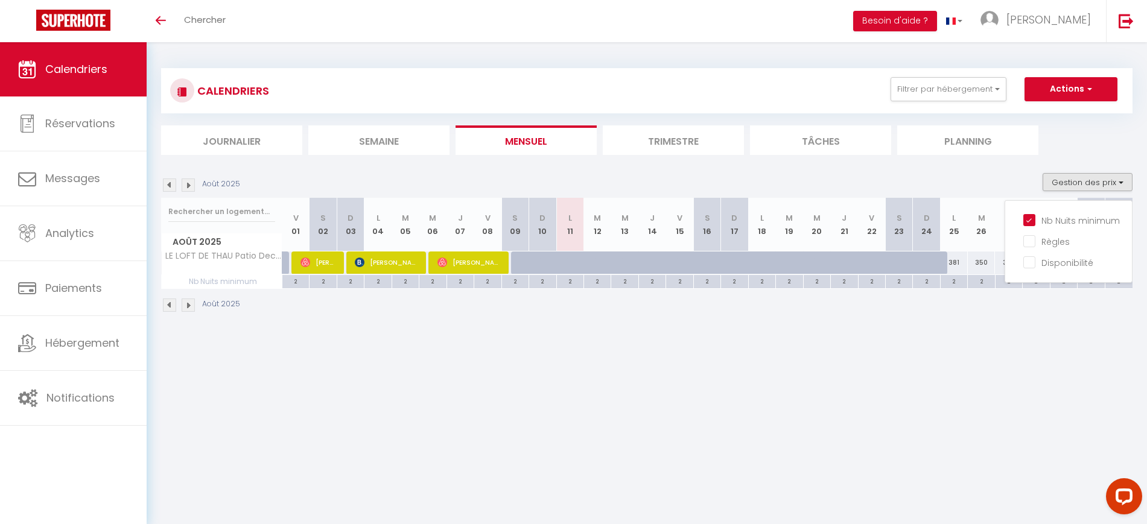
click at [685, 138] on li "Trimestre" at bounding box center [673, 141] width 141 height 30
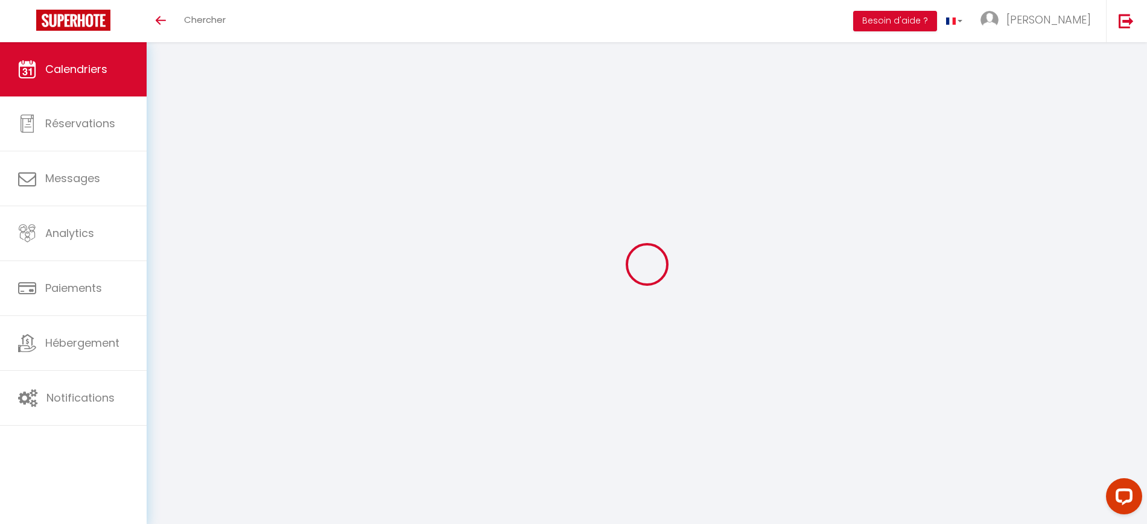
select select
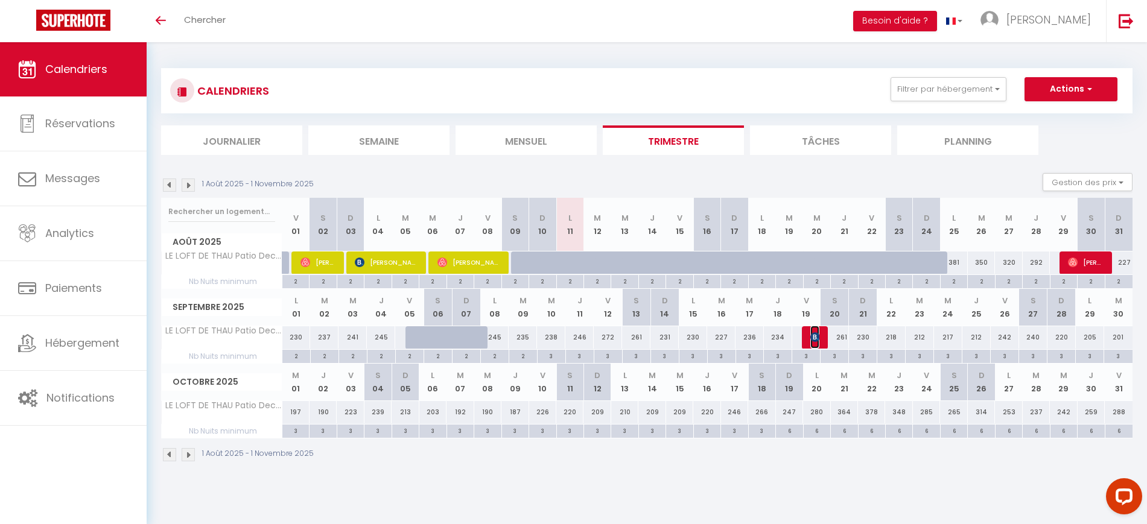
click at [813, 340] on img at bounding box center [816, 338] width 10 height 10
select select "OK"
select select "KO"
select select "0"
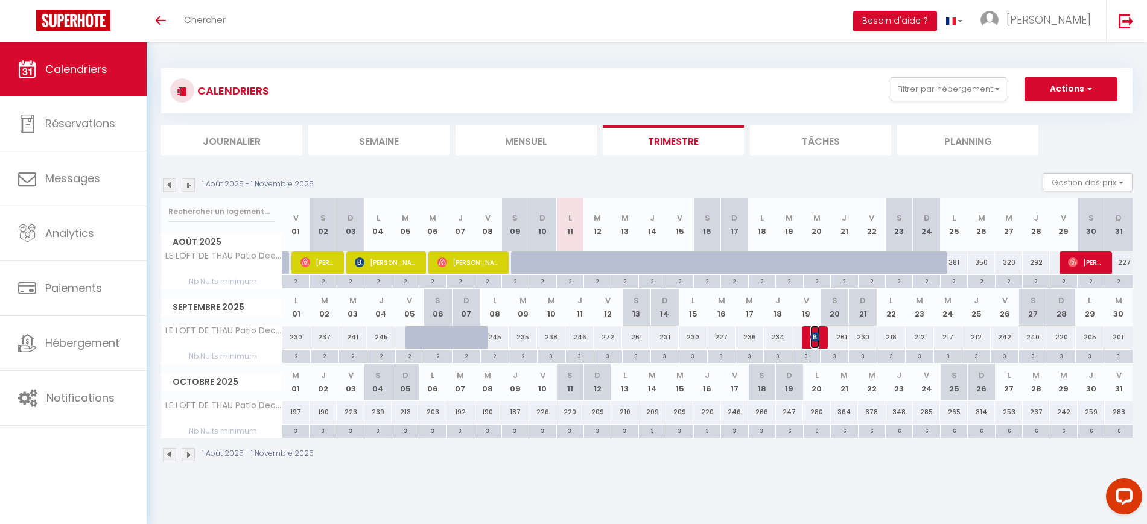
select select "1"
select select
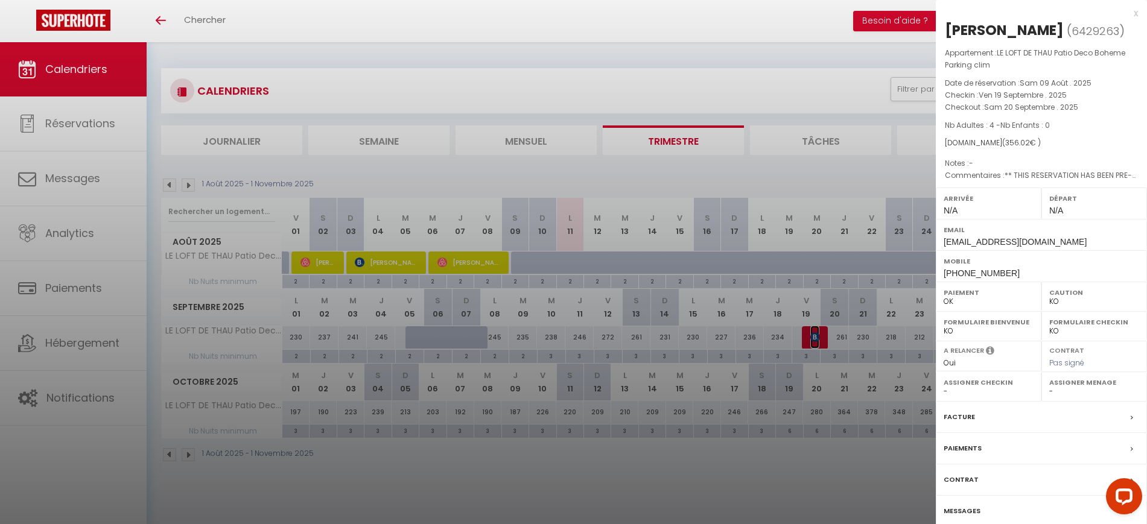
select select "23397"
select select "25610"
click at [845, 467] on div at bounding box center [573, 262] width 1147 height 524
